Goal: Task Accomplishment & Management: Complete application form

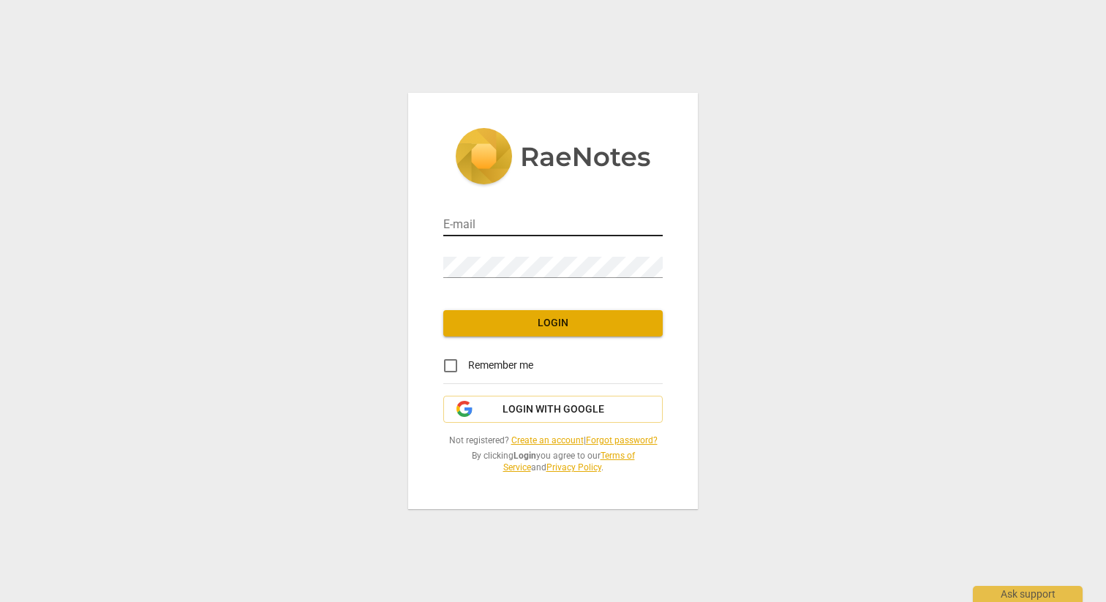
click at [534, 219] on input "email" at bounding box center [552, 225] width 219 height 21
click at [538, 228] on input "email" at bounding box center [552, 225] width 219 height 21
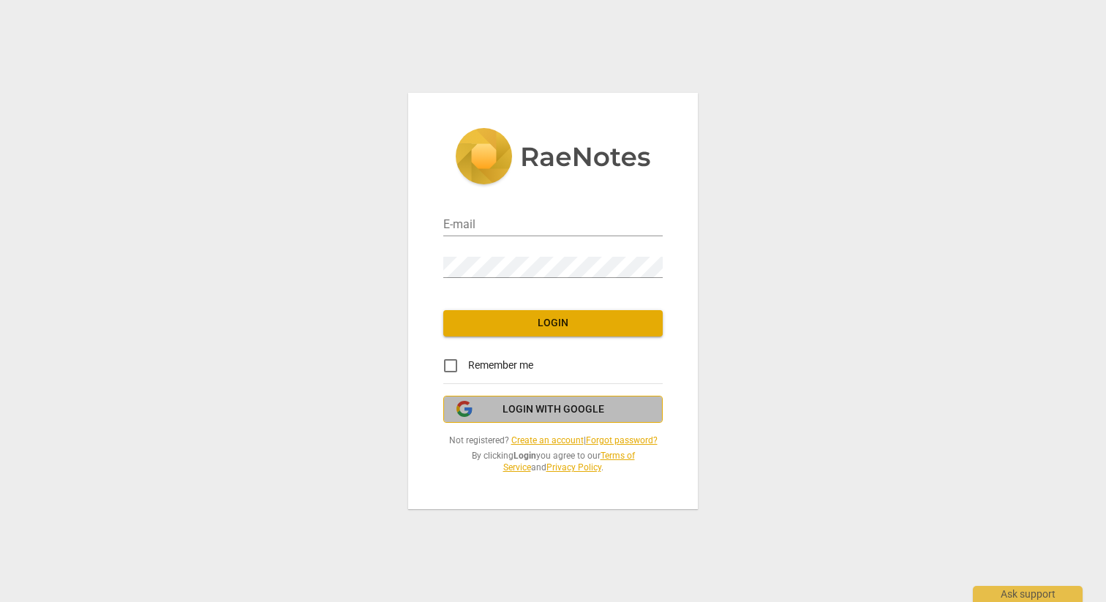
click at [532, 409] on span "Login with Google" at bounding box center [554, 409] width 102 height 15
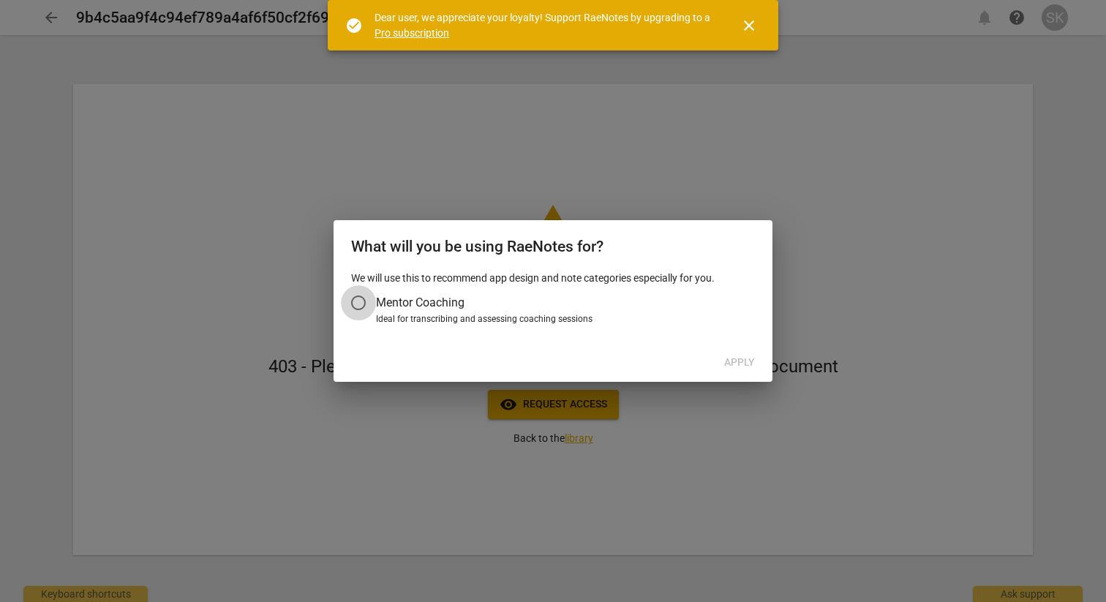
click at [357, 300] on input "Mentor Coaching" at bounding box center [358, 302] width 35 height 35
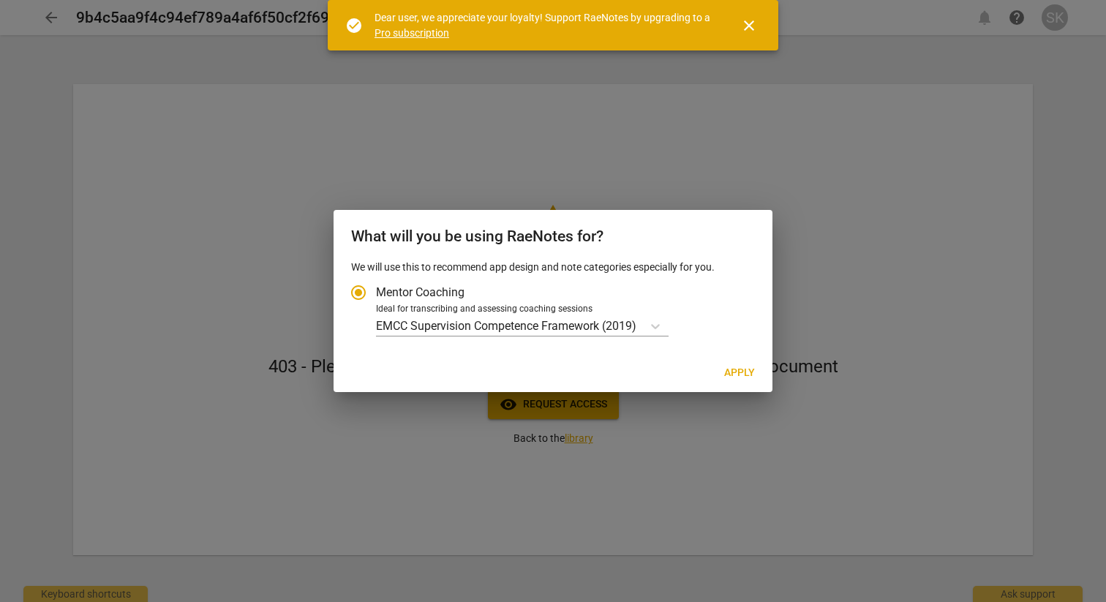
click at [742, 370] on span "Apply" at bounding box center [739, 373] width 31 height 15
radio input "false"
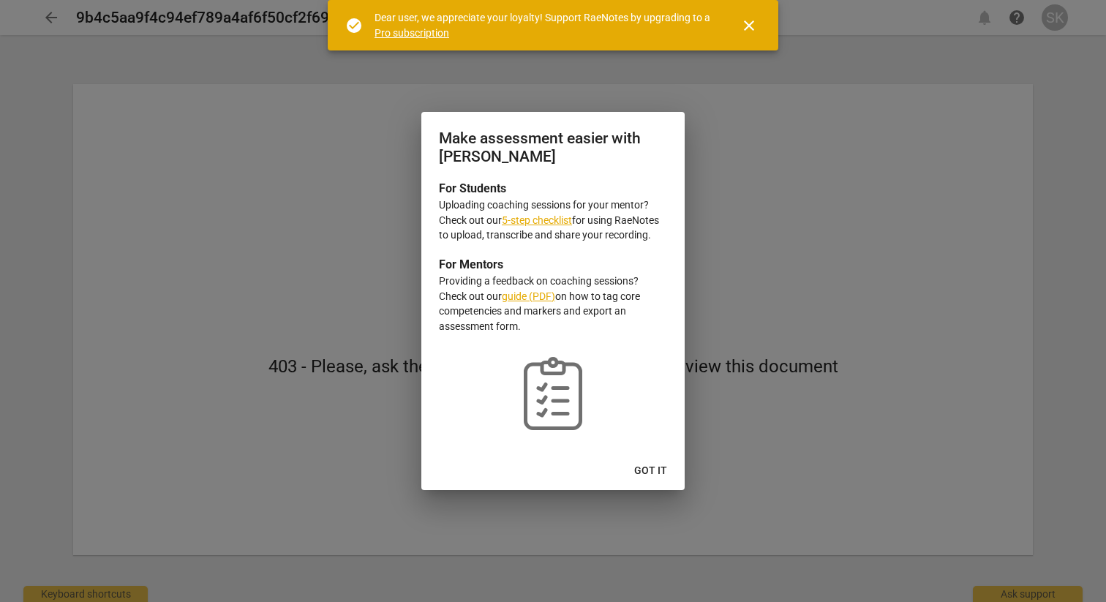
click at [658, 467] on span "Got it" at bounding box center [650, 471] width 33 height 15
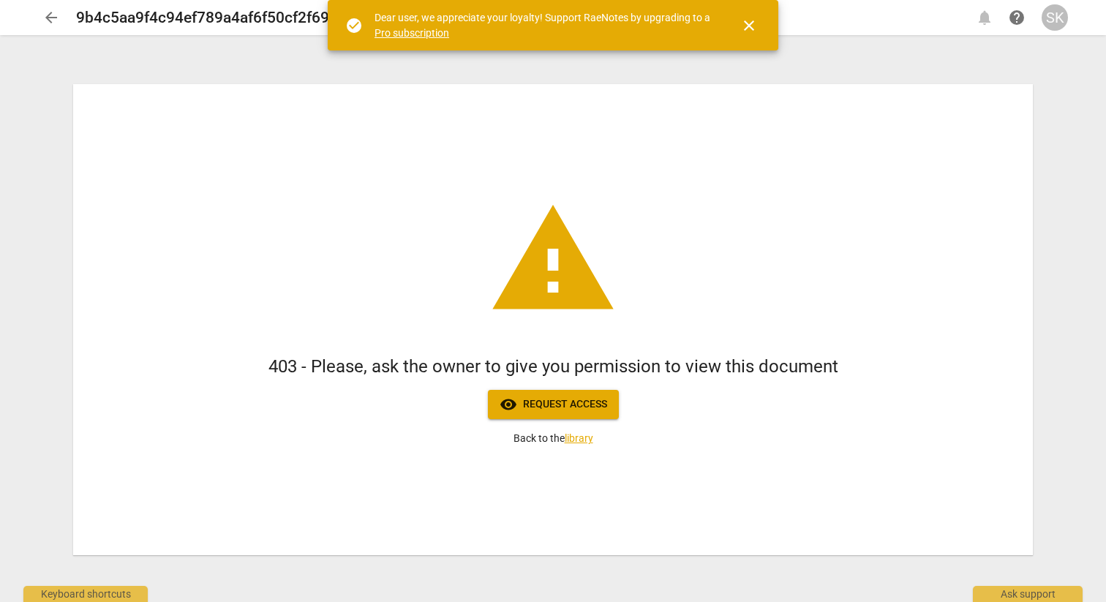
click at [583, 407] on span "visibility Request access" at bounding box center [554, 405] width 108 height 18
